Goal: Task Accomplishment & Management: Use online tool/utility

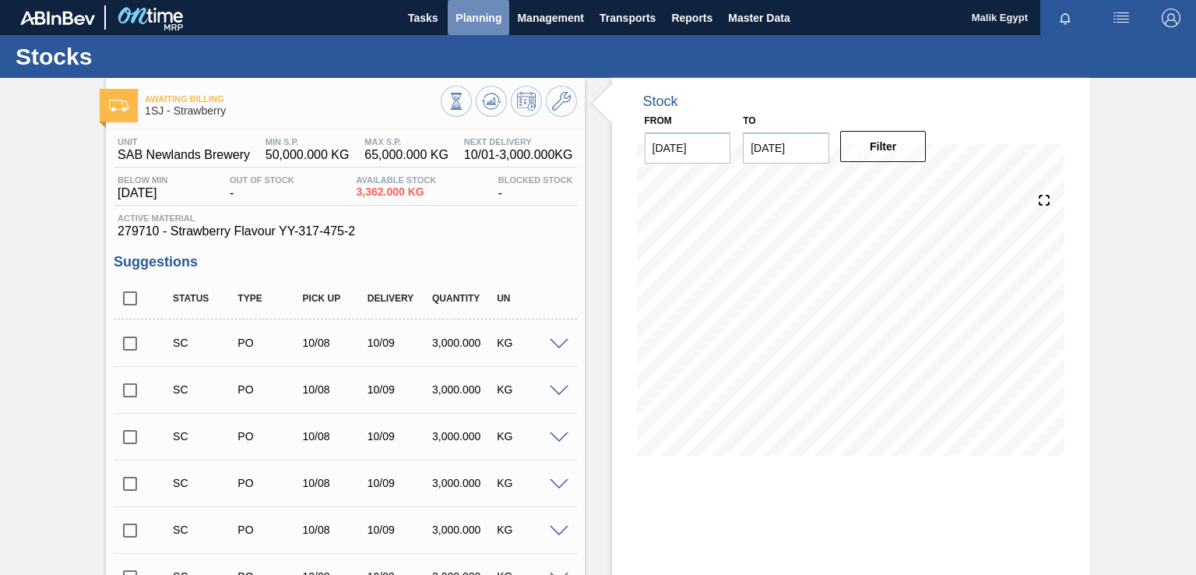
click at [491, 16] on span "Planning" at bounding box center [479, 18] width 46 height 19
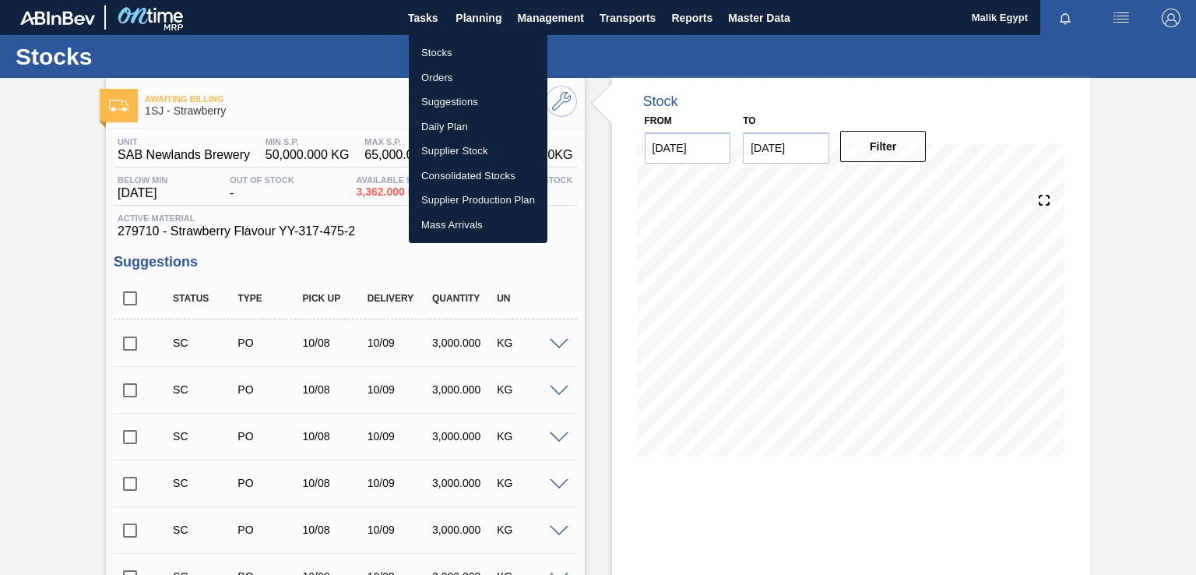
click at [448, 55] on li "Stocks" at bounding box center [478, 52] width 139 height 25
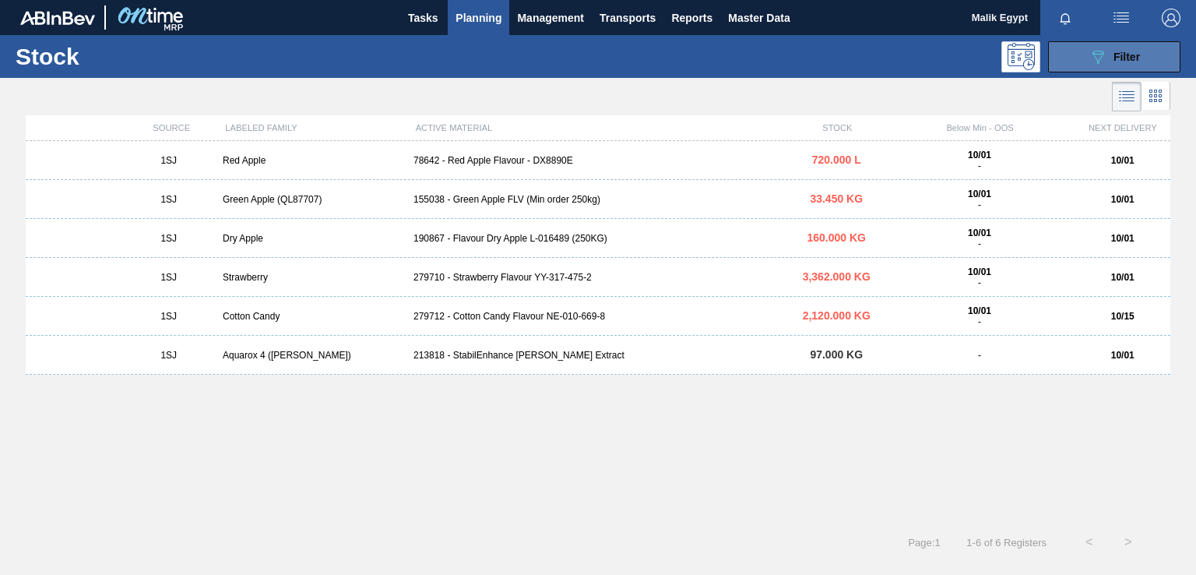
click at [1118, 55] on span "Filter" at bounding box center [1127, 57] width 26 height 12
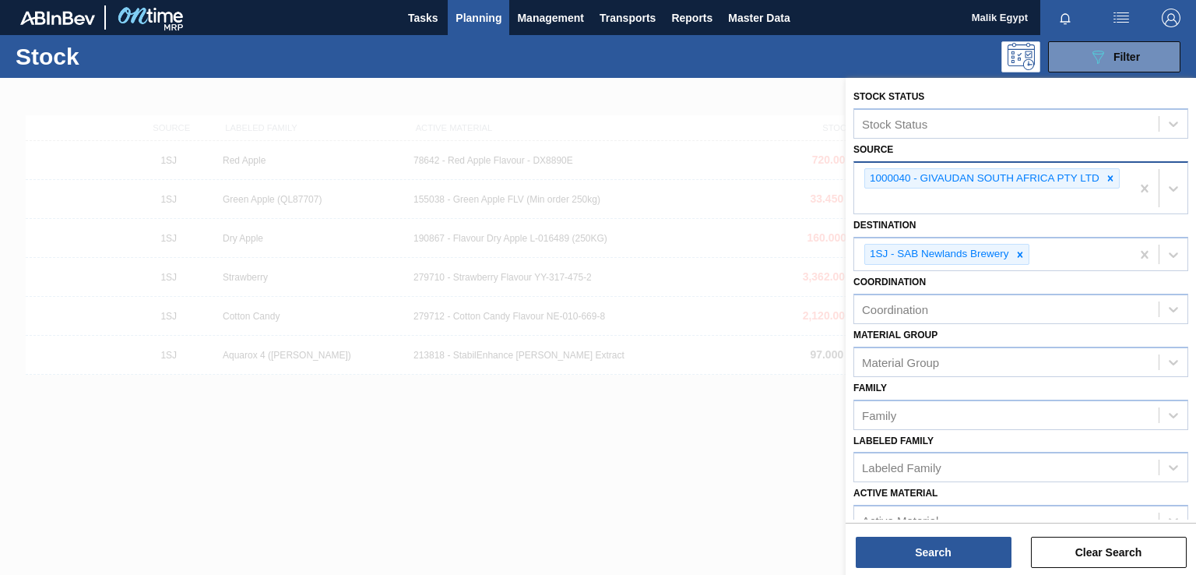
drag, startPoint x: 1113, startPoint y: 175, endPoint x: 1079, endPoint y: 185, distance: 35.0
click at [1113, 175] on icon at bounding box center [1110, 178] width 11 height 11
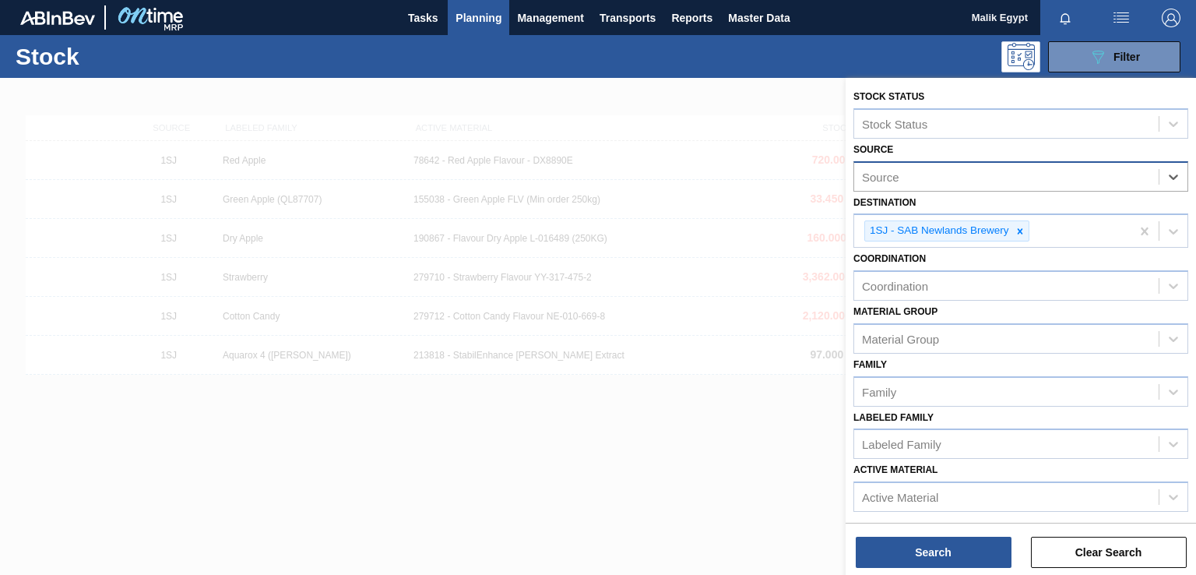
click at [1031, 187] on div "Source" at bounding box center [1006, 176] width 305 height 23
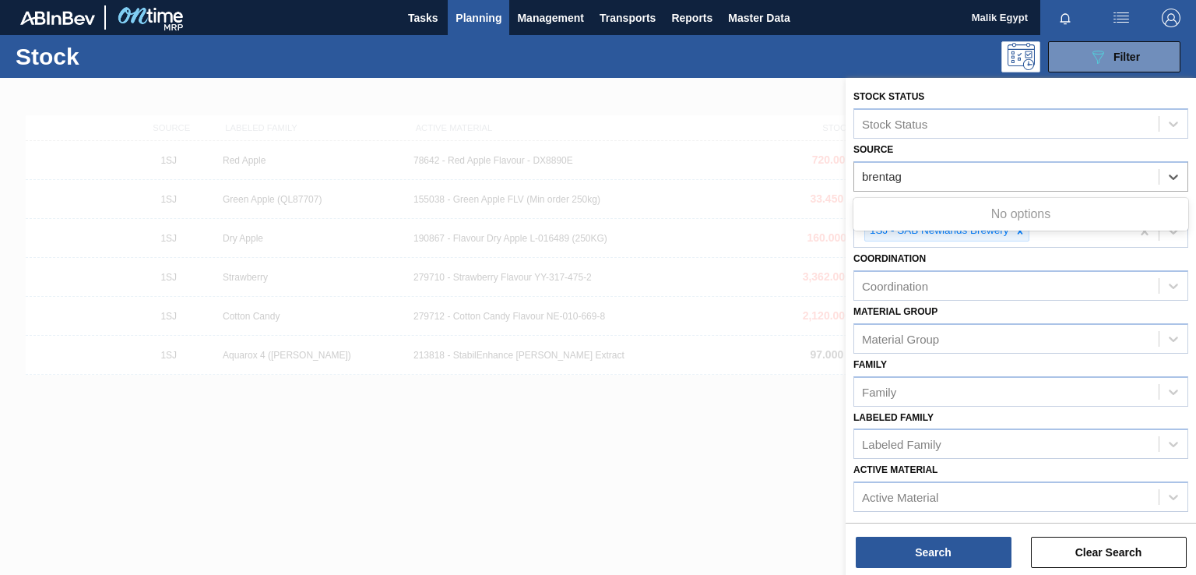
type input "brentagg"
click at [994, 172] on div "brentagg" at bounding box center [1006, 176] width 305 height 23
type input "bren"
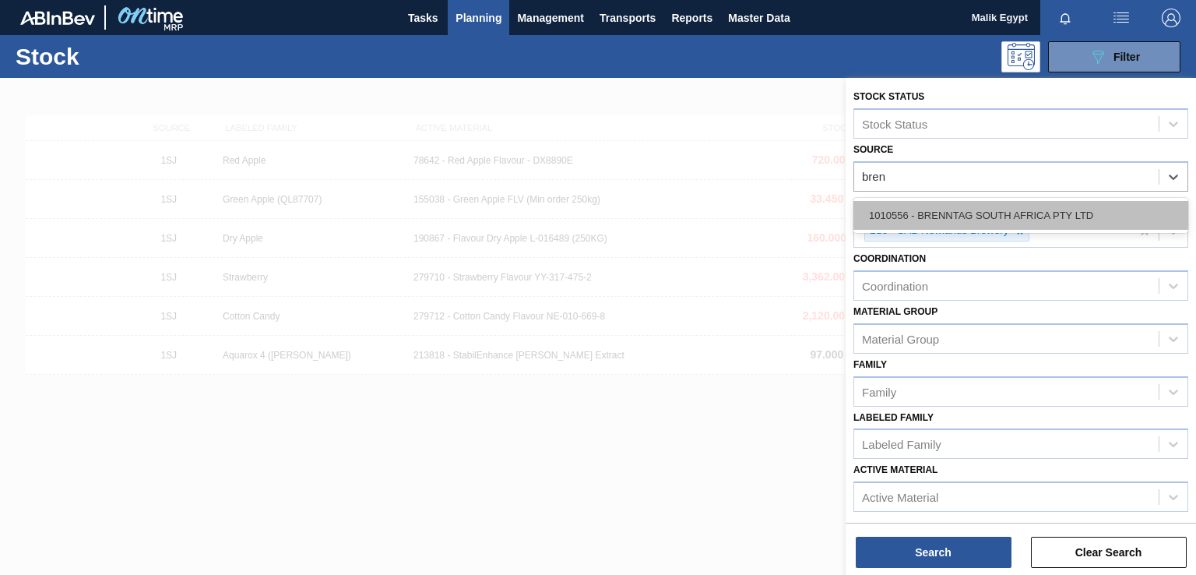
click at [997, 207] on div "1010556 - BRENNTAG SOUTH AFRICA PTY LTD" at bounding box center [1021, 215] width 335 height 29
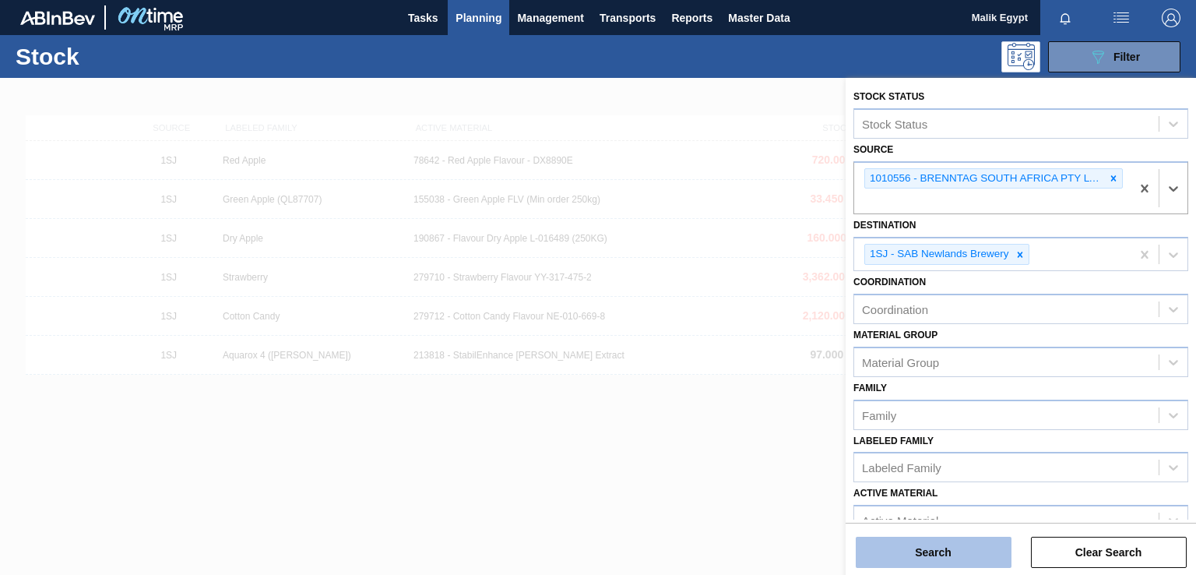
click at [966, 555] on button "Search" at bounding box center [934, 552] width 156 height 31
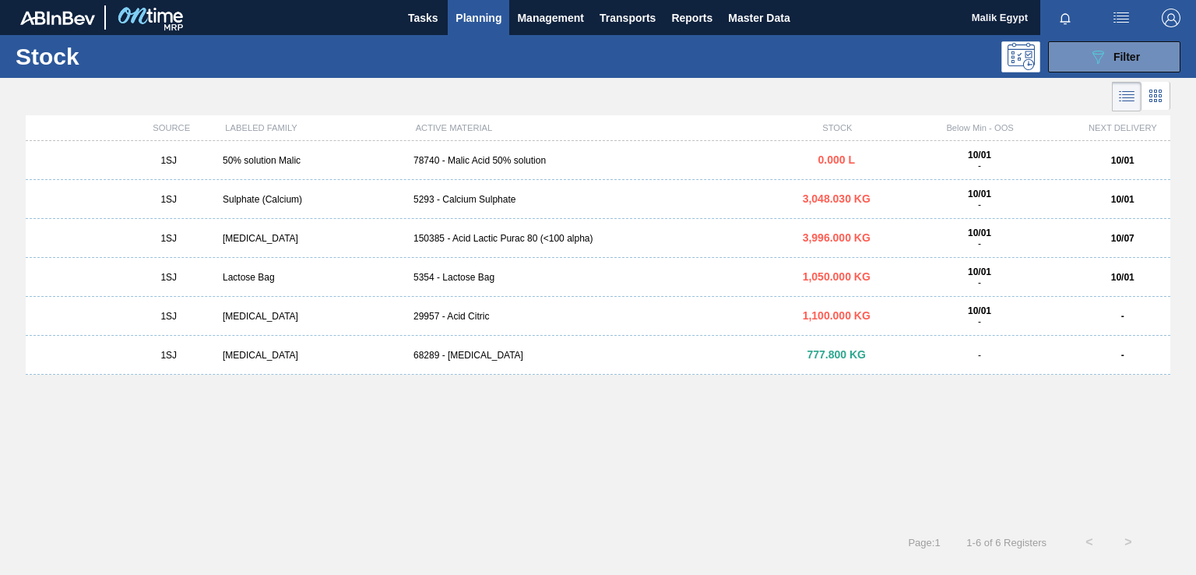
click at [505, 160] on div "78740 - Malic Acid 50% solution" at bounding box center [598, 160] width 382 height 11
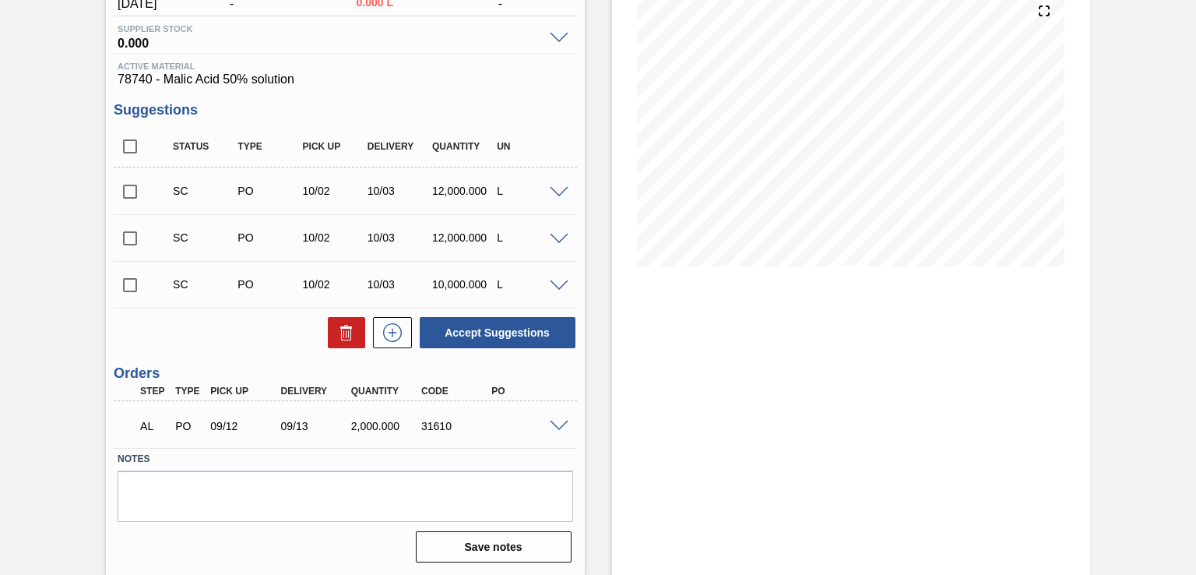
scroll to position [190, 0]
click at [555, 421] on span at bounding box center [559, 426] width 19 height 12
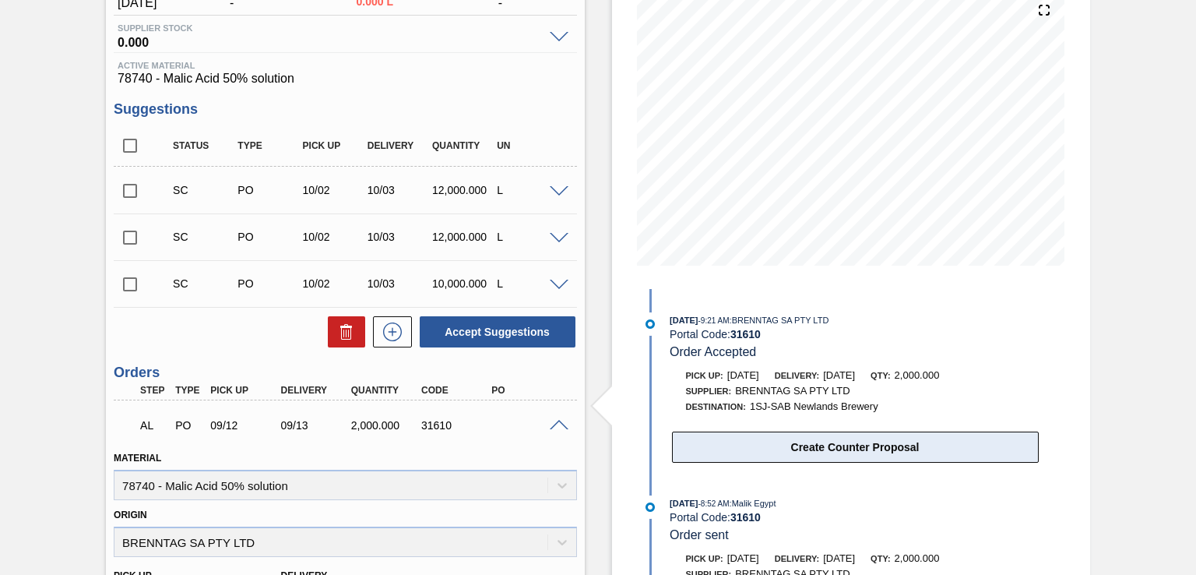
scroll to position [565, 0]
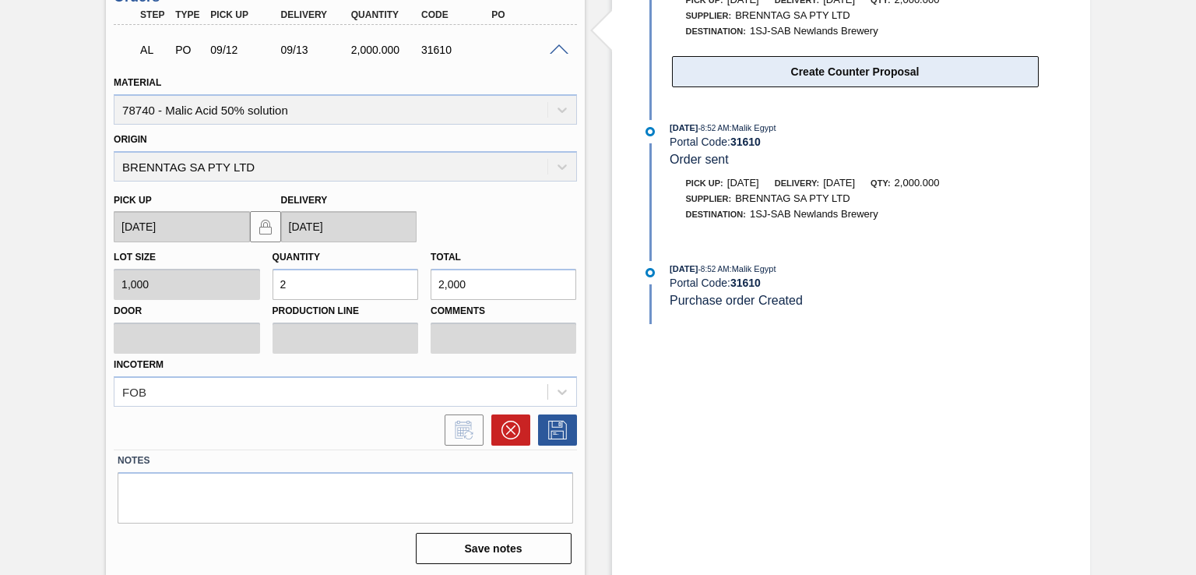
click at [873, 79] on button "Create Counter Proposal" at bounding box center [855, 71] width 367 height 31
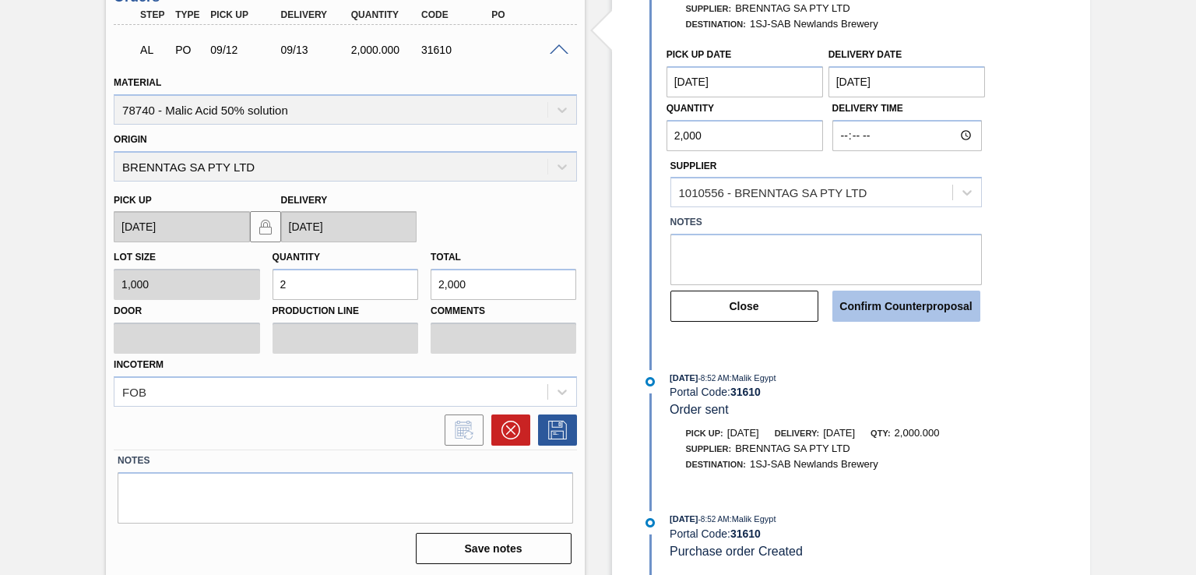
click at [903, 305] on button "Confirm Counterproposal" at bounding box center [907, 306] width 148 height 31
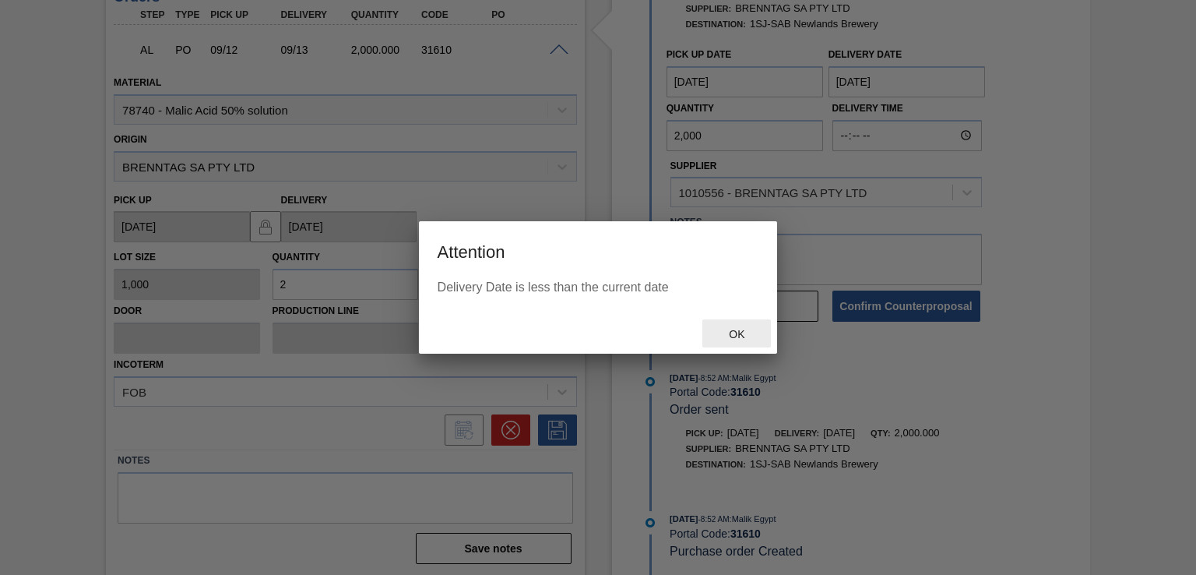
click at [735, 333] on span "Ok" at bounding box center [737, 334] width 40 height 12
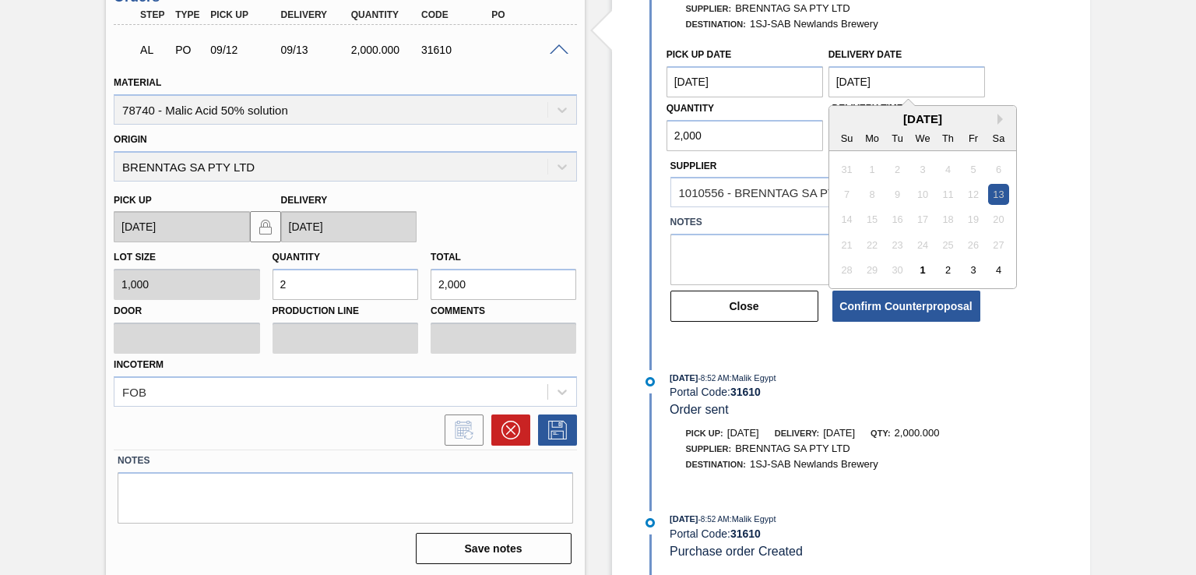
click at [866, 75] on Date "[DATE]" at bounding box center [907, 81] width 157 height 31
click at [927, 266] on div "1" at bounding box center [922, 269] width 21 height 21
type Date "[DATE]"
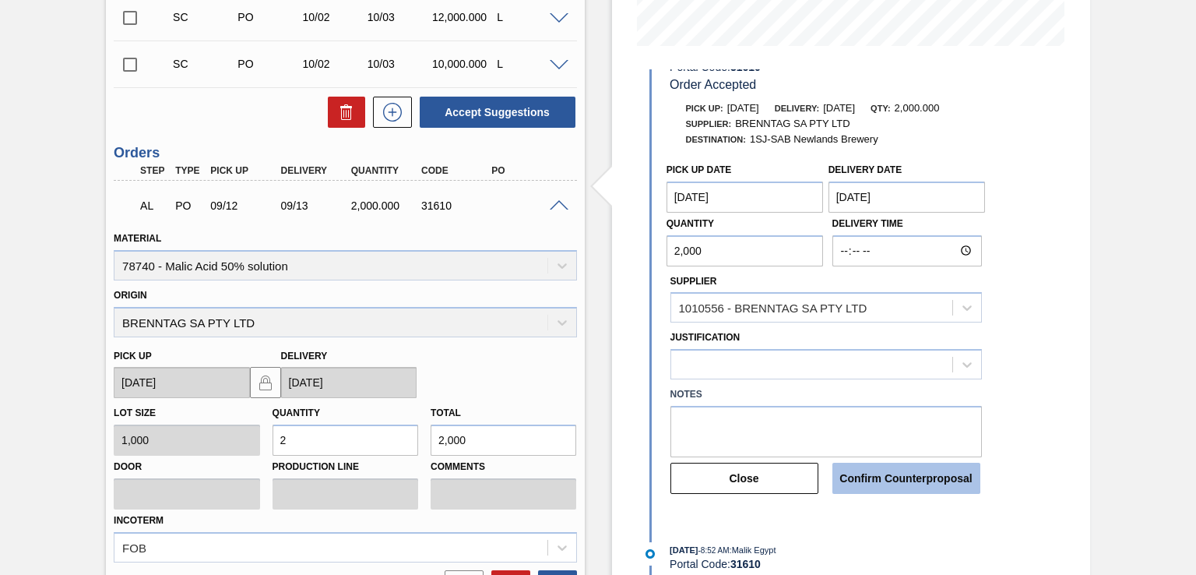
scroll to position [69, 0]
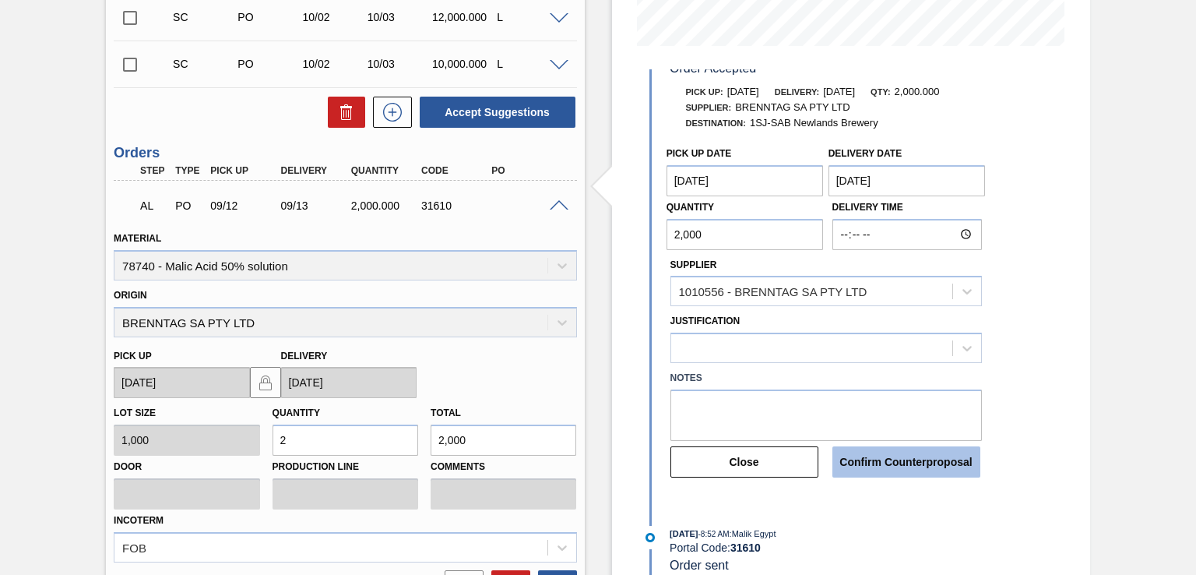
click at [884, 453] on button "Confirm Counterproposal" at bounding box center [907, 461] width 148 height 31
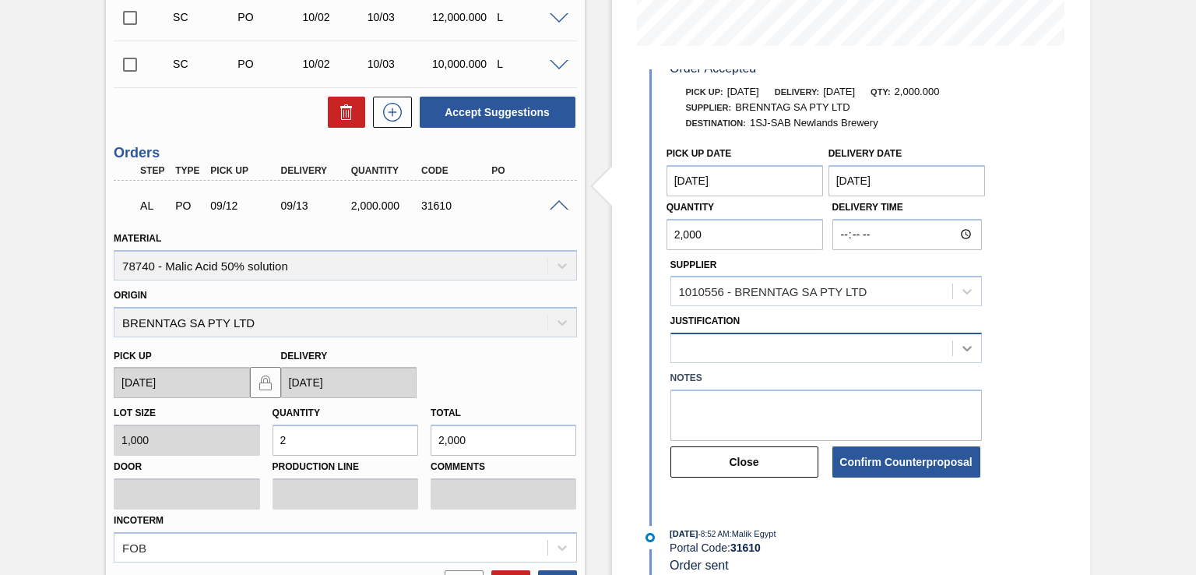
click at [960, 340] on div at bounding box center [827, 348] width 312 height 30
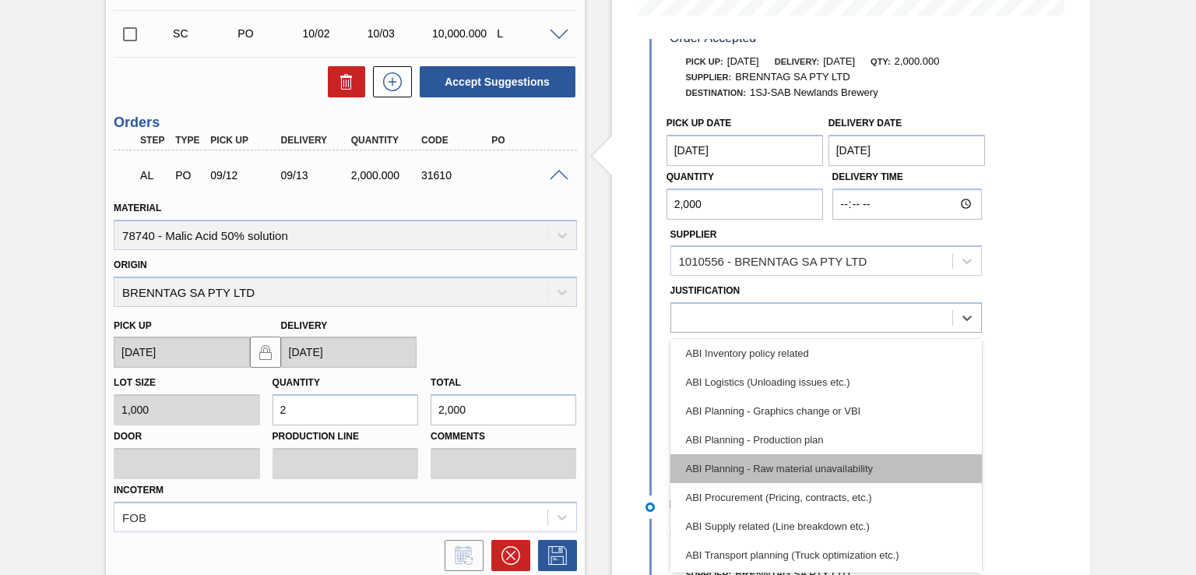
scroll to position [156, 0]
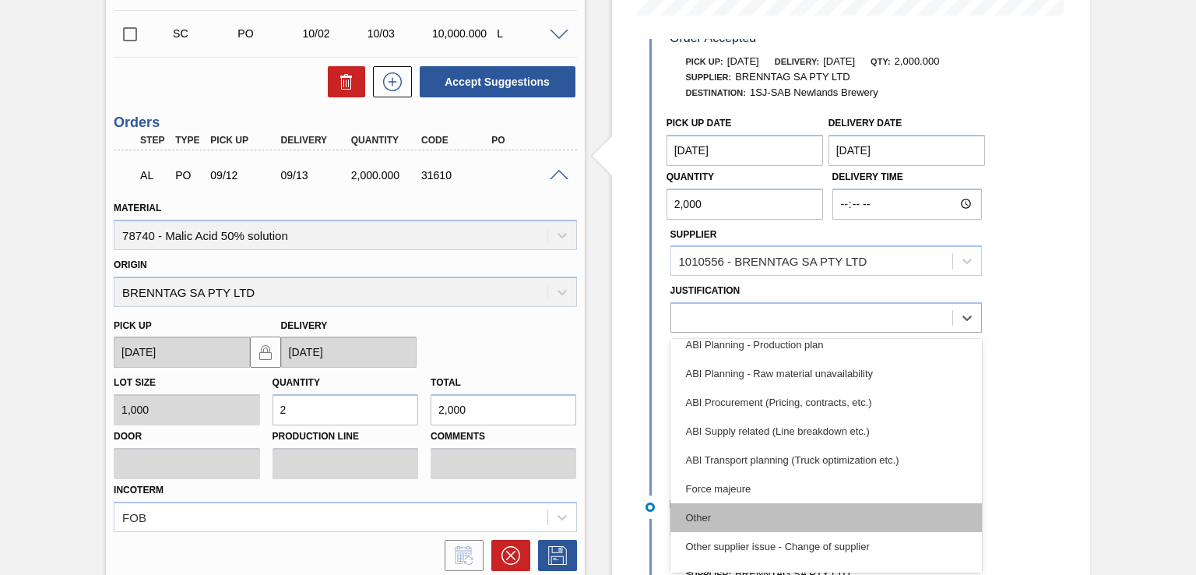
click at [804, 509] on div "Other" at bounding box center [827, 517] width 312 height 29
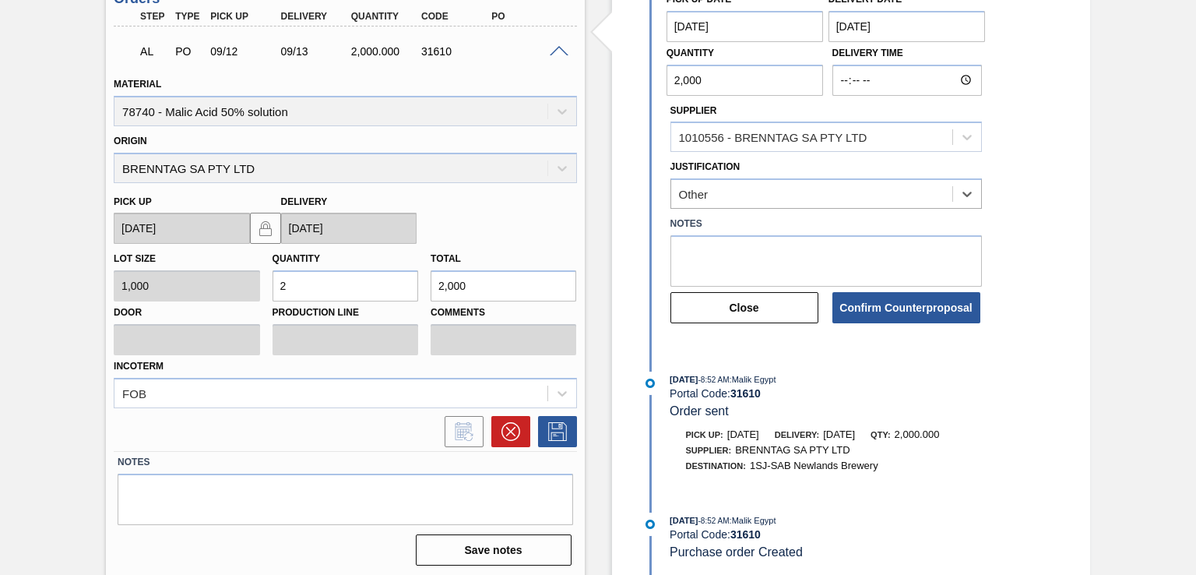
scroll to position [565, 0]
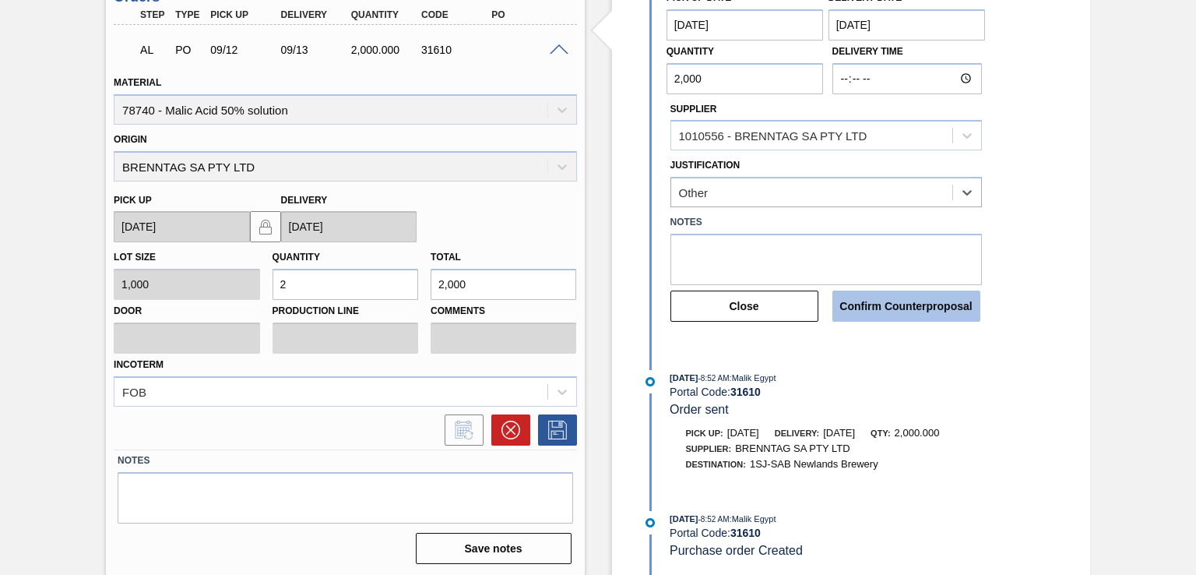
click at [894, 301] on button "Confirm Counterproposal" at bounding box center [907, 306] width 148 height 31
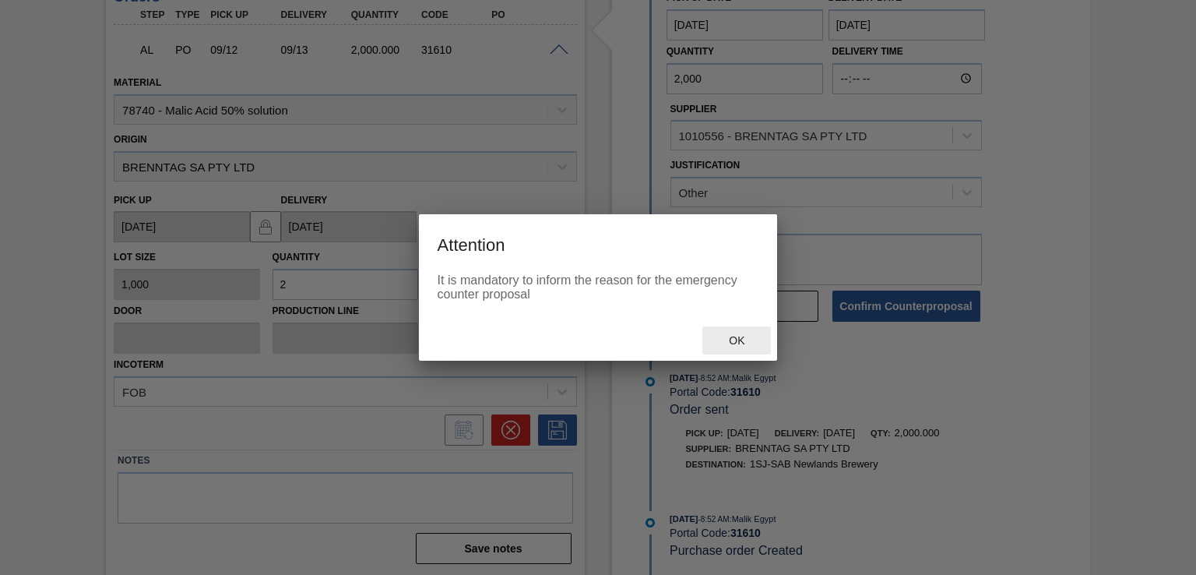
click at [743, 336] on span "Ok" at bounding box center [737, 340] width 40 height 12
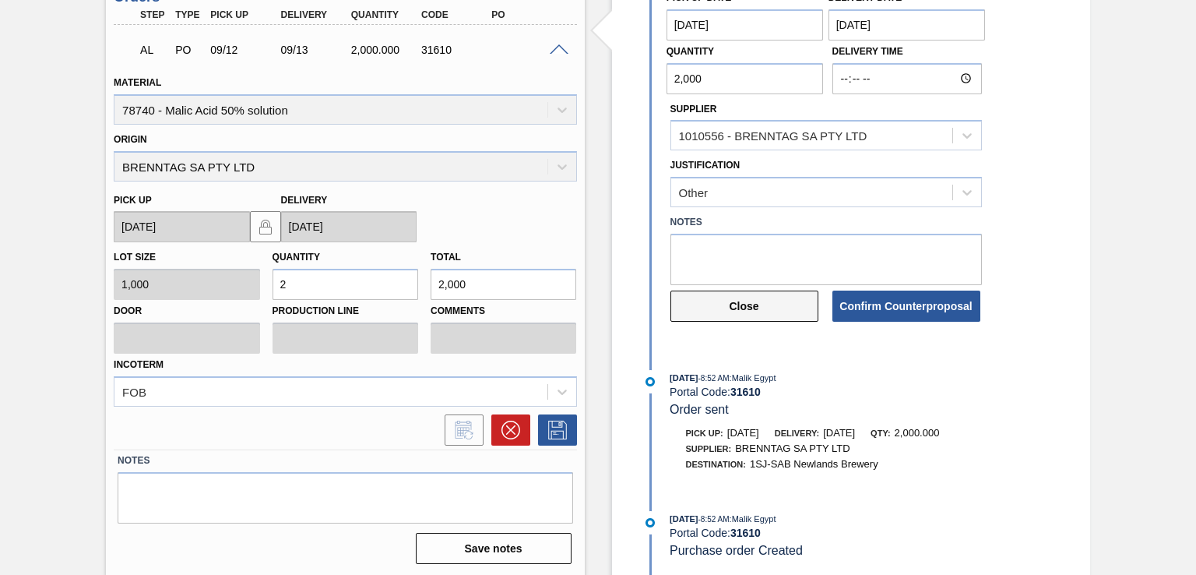
click at [769, 298] on button "Close" at bounding box center [745, 306] width 148 height 31
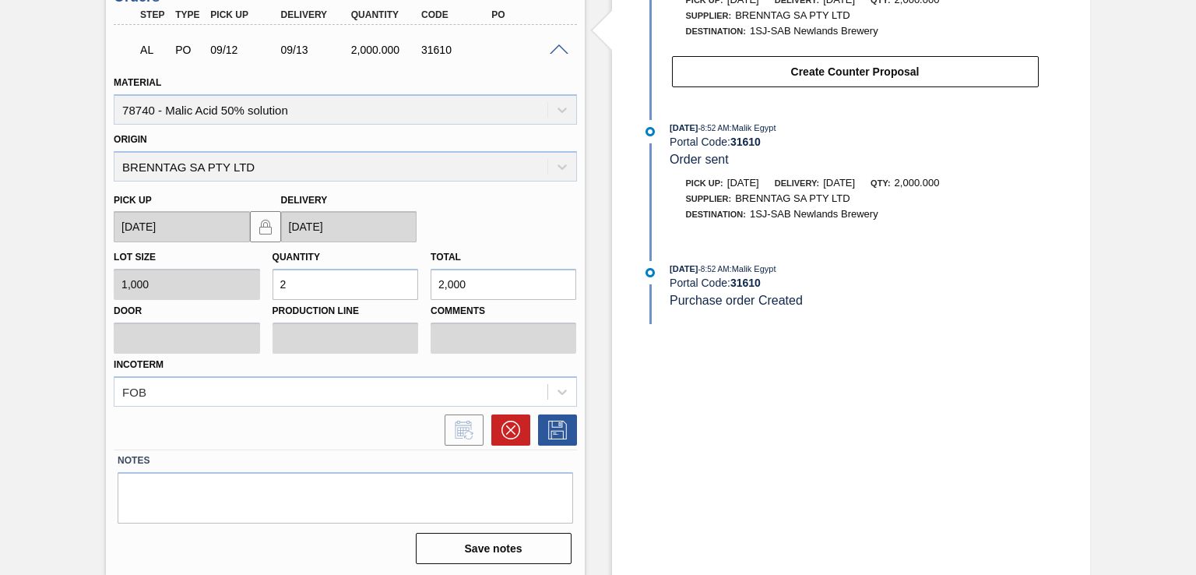
scroll to position [332, 0]
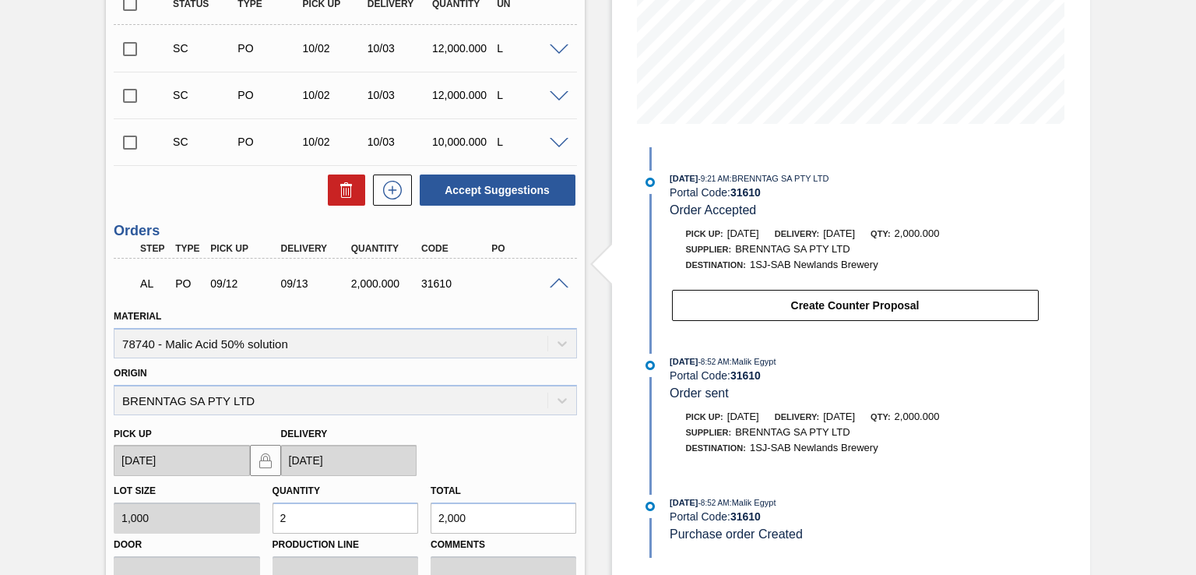
click at [555, 279] on span at bounding box center [559, 284] width 19 height 12
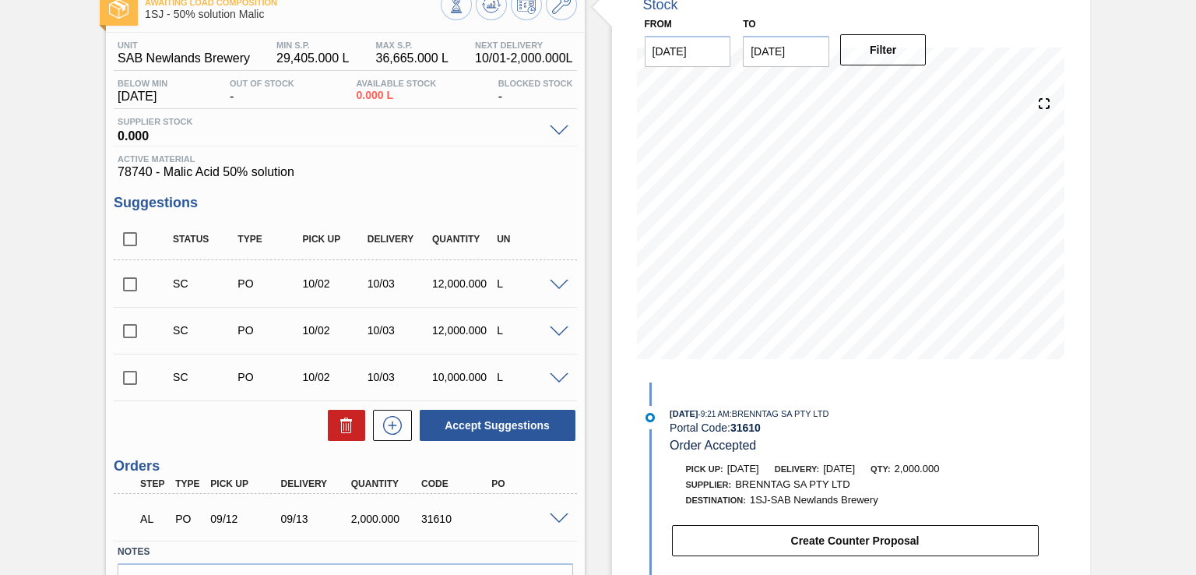
scroll to position [0, 0]
